Goal: Check status: Check status

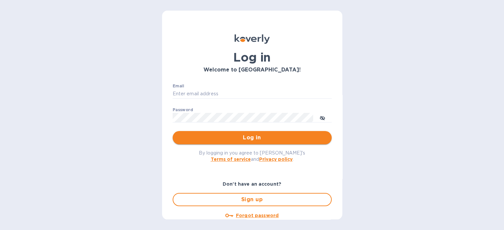
type input "[EMAIL_ADDRESS][DOMAIN_NAME]"
click at [250, 134] on span "Log in" at bounding box center [252, 138] width 149 height 8
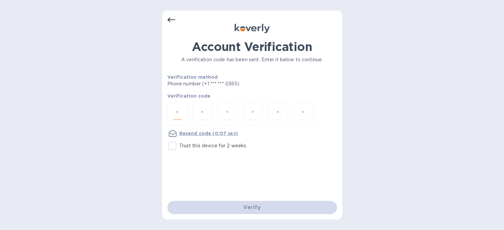
click at [176, 112] on input "number" at bounding box center [177, 114] width 9 height 12
click at [170, 150] on input "Trust this device for 2 weeks" at bounding box center [172, 146] width 14 height 14
checkbox input "true"
click at [182, 111] on input "number" at bounding box center [177, 114] width 9 height 12
click at [184, 112] on div at bounding box center [177, 114] width 20 height 24
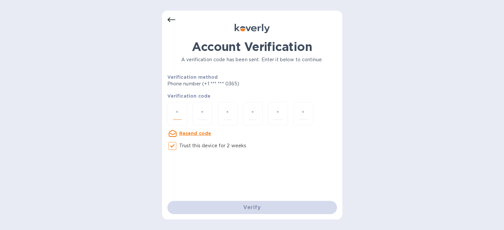
click at [182, 113] on input "number" at bounding box center [177, 114] width 9 height 12
type input "2"
type input "9"
type input "3"
type input "2"
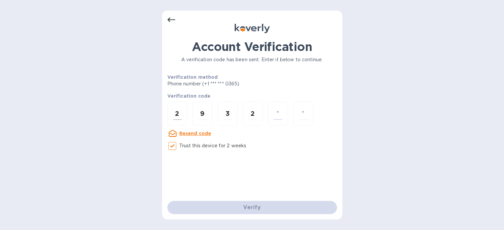
type input "2"
type input "4"
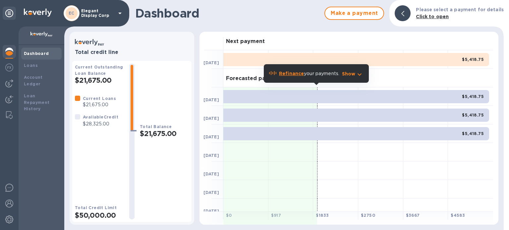
click at [305, 38] on div "Next payment" at bounding box center [358, 41] width 270 height 19
click at [327, 50] on div "Next payment" at bounding box center [358, 41] width 270 height 19
click at [284, 20] on h1 "Dashboard" at bounding box center [228, 13] width 186 height 14
click at [31, 61] on div "Loans" at bounding box center [41, 66] width 40 height 12
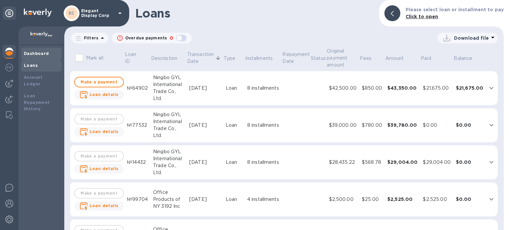
click at [36, 50] on div "Dashboard" at bounding box center [41, 53] width 35 height 7
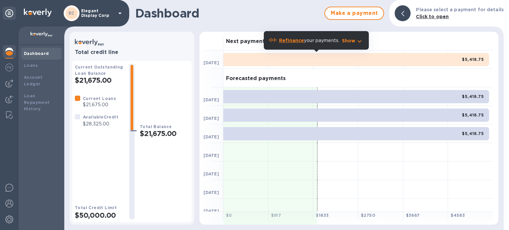
scroll to position [33, 0]
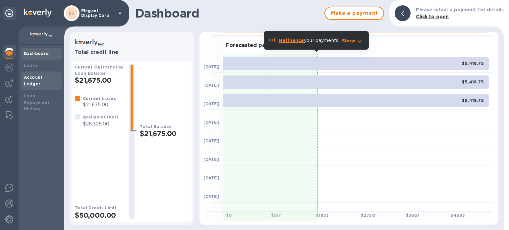
click at [31, 74] on div "Account Ledger" at bounding box center [41, 81] width 40 height 19
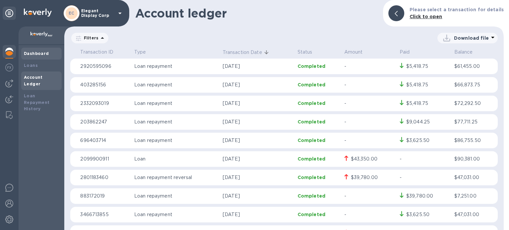
click at [33, 56] on div "Dashboard" at bounding box center [41, 53] width 35 height 7
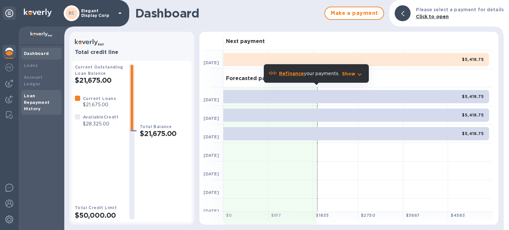
click at [34, 102] on b "Loan Repayment History" at bounding box center [37, 103] width 26 height 18
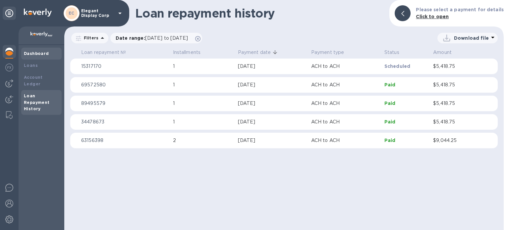
click at [37, 54] on b "Dashboard" at bounding box center [36, 53] width 25 height 5
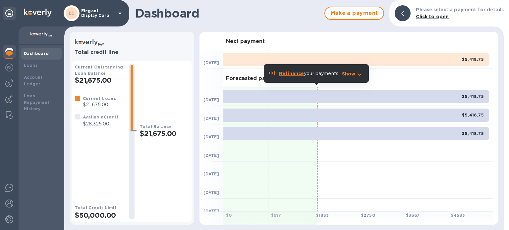
click at [81, 118] on div at bounding box center [78, 120] width 8 height 17
click at [85, 121] on p "$28,325.00" at bounding box center [100, 124] width 35 height 7
drag, startPoint x: 101, startPoint y: 77, endPoint x: 106, endPoint y: 80, distance: 6.4
click at [104, 78] on h2 "$21,675.00" at bounding box center [99, 80] width 49 height 8
click at [457, 123] on div at bounding box center [470, 115] width 45 height 19
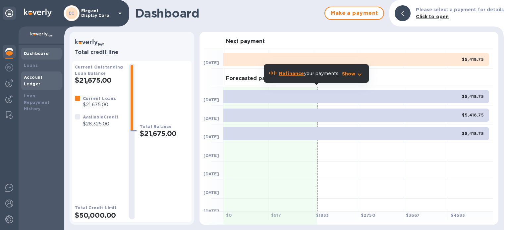
click at [28, 78] on b "Account Ledger" at bounding box center [33, 81] width 19 height 12
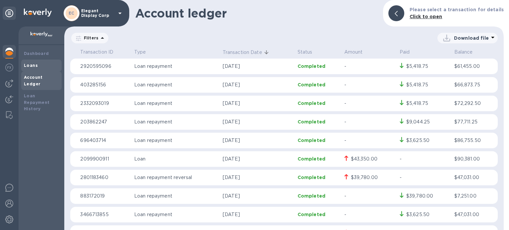
click at [27, 63] on div "Loans" at bounding box center [41, 65] width 35 height 7
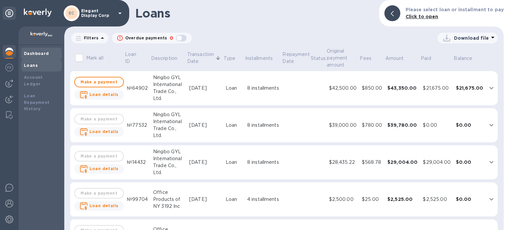
click at [34, 54] on b "Dashboard" at bounding box center [36, 53] width 25 height 5
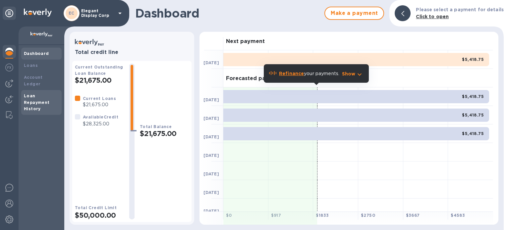
click at [40, 96] on b "Loan Repayment History" at bounding box center [37, 103] width 26 height 18
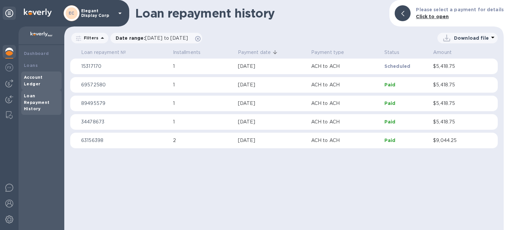
click at [27, 73] on div "Account Ledger" at bounding box center [41, 81] width 40 height 19
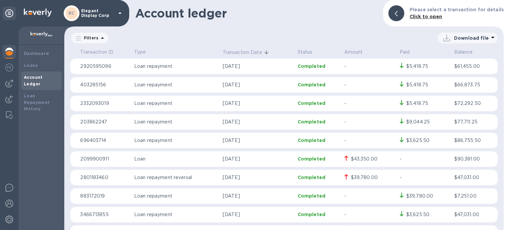
click at [409, 83] on div "$5,418.75" at bounding box center [418, 85] width 22 height 7
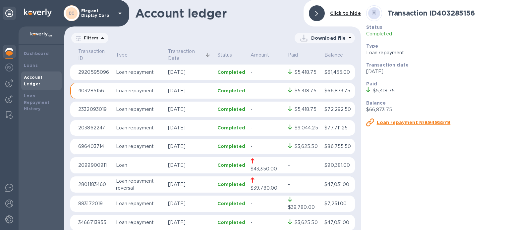
click at [409, 83] on p "Paid" at bounding box center [435, 84] width 138 height 7
click at [41, 48] on div "Dashboard" at bounding box center [41, 54] width 40 height 12
